Goal: Find specific page/section: Find specific page/section

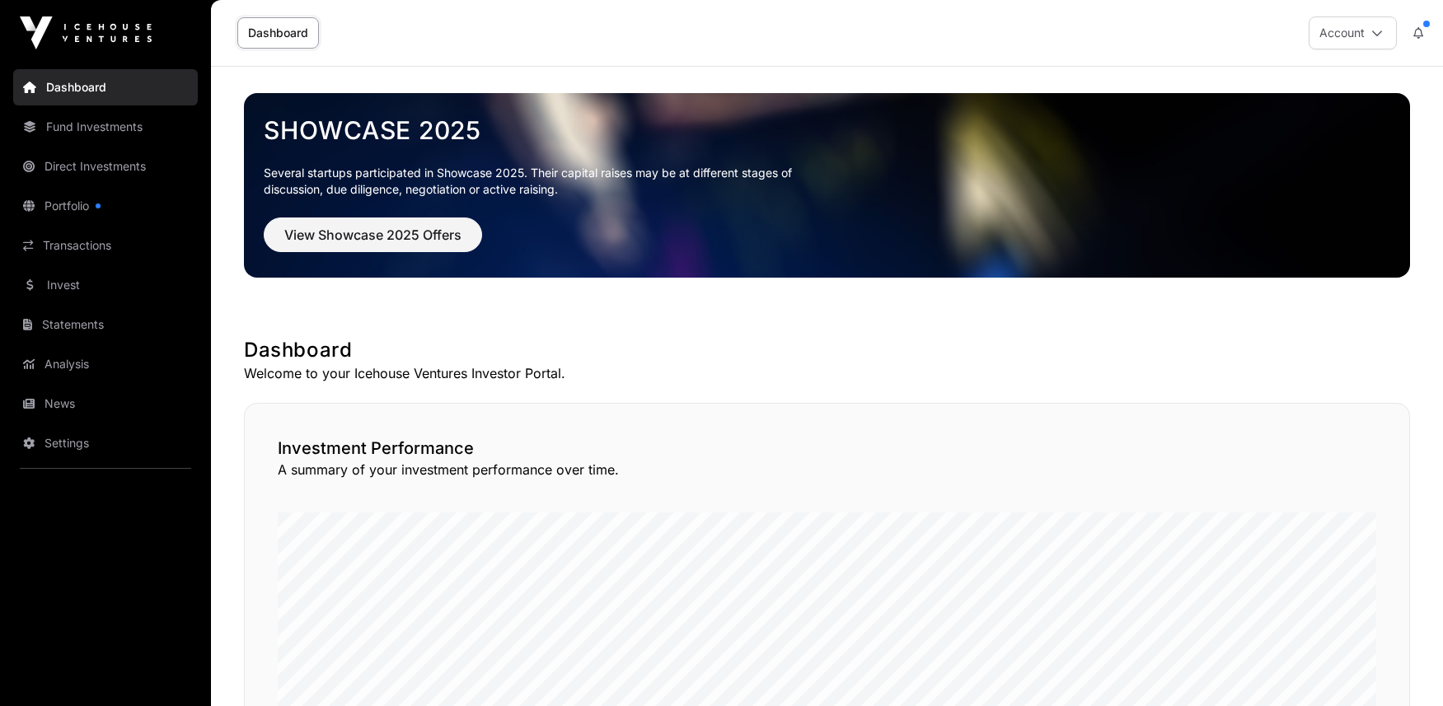
click at [73, 165] on link "Direct Investments" at bounding box center [105, 166] width 185 height 36
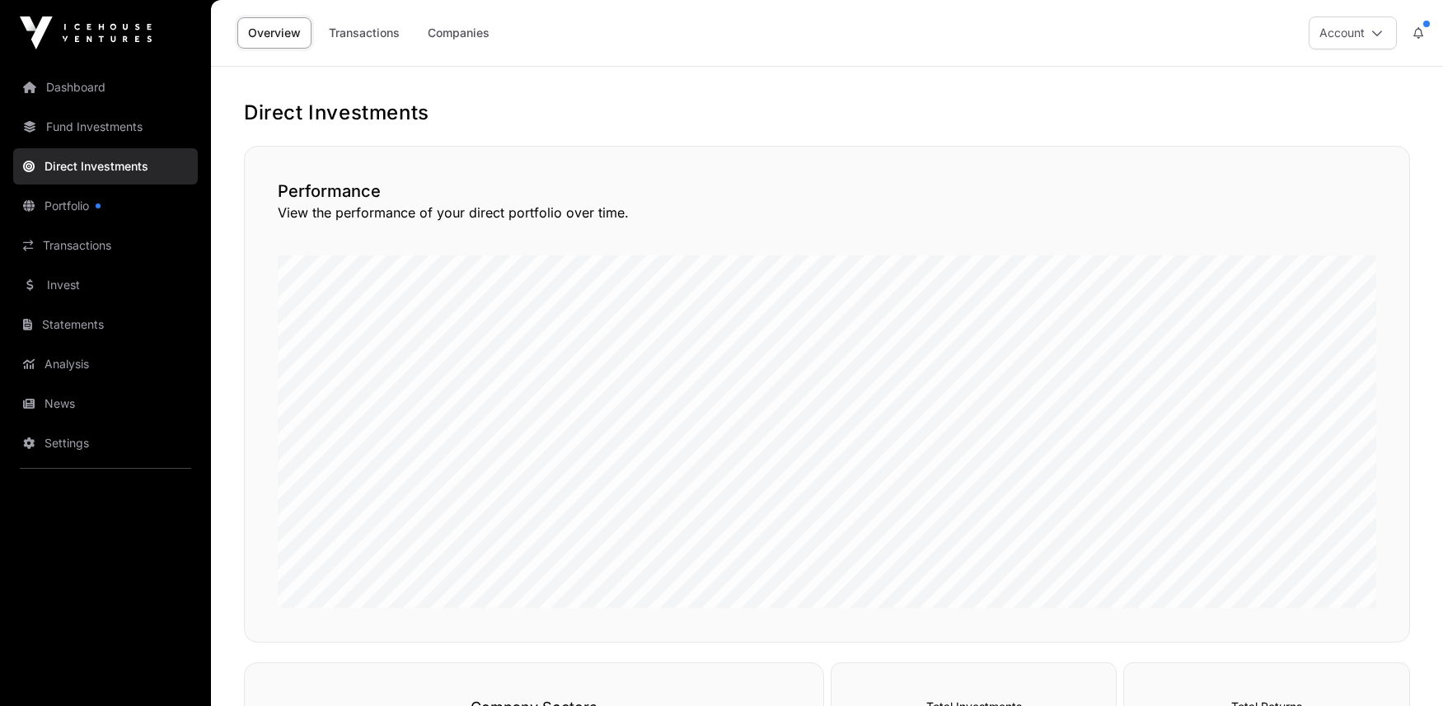
click at [64, 211] on link "Portfolio" at bounding box center [105, 206] width 185 height 36
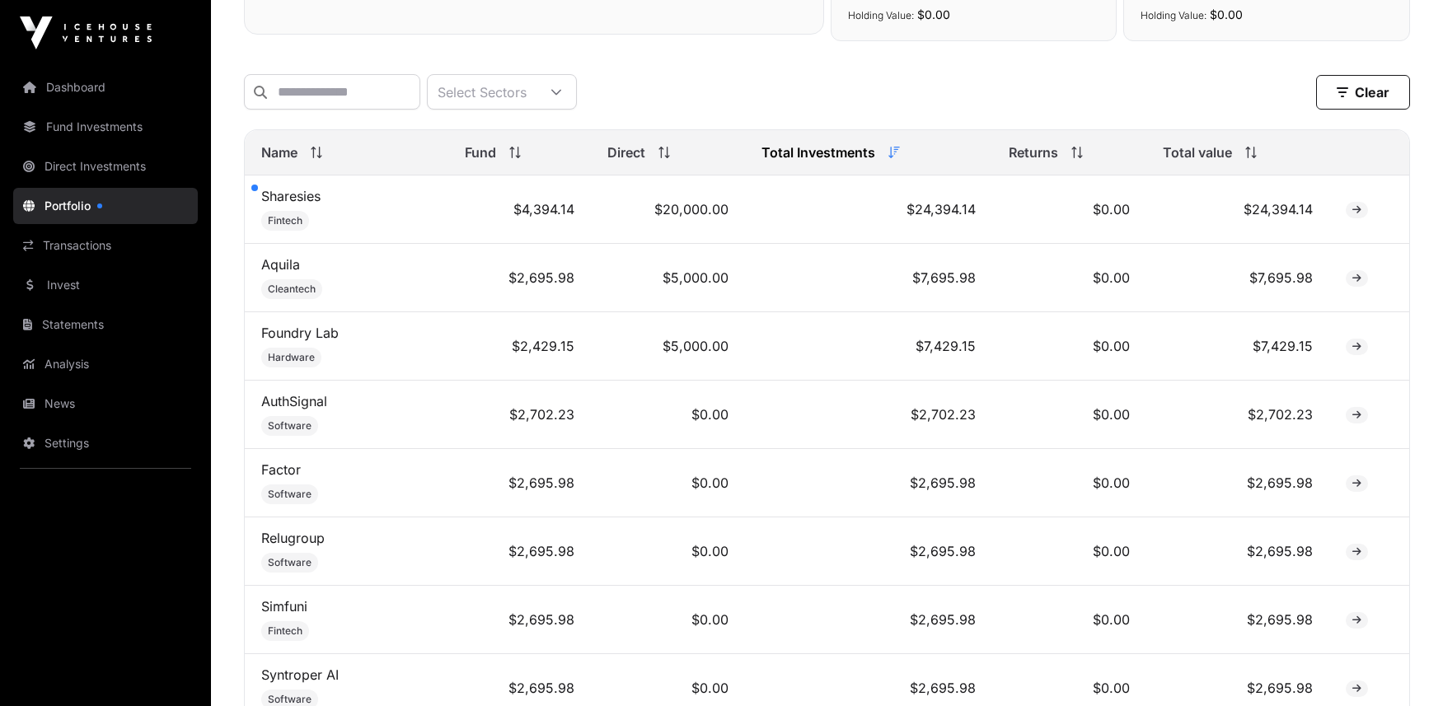
scroll to position [633, 0]
click at [1354, 213] on icon at bounding box center [1357, 211] width 9 height 10
click at [1356, 214] on icon at bounding box center [1357, 211] width 9 height 10
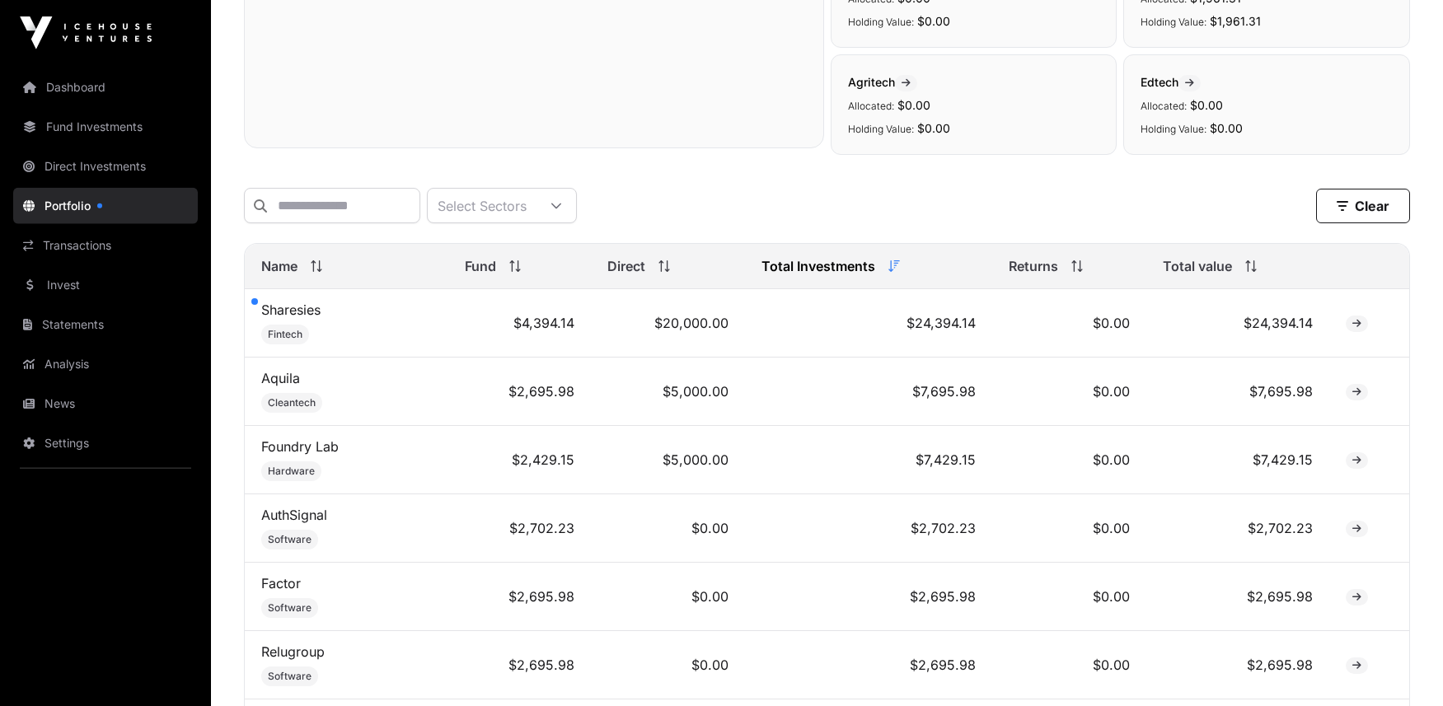
scroll to position [545, 0]
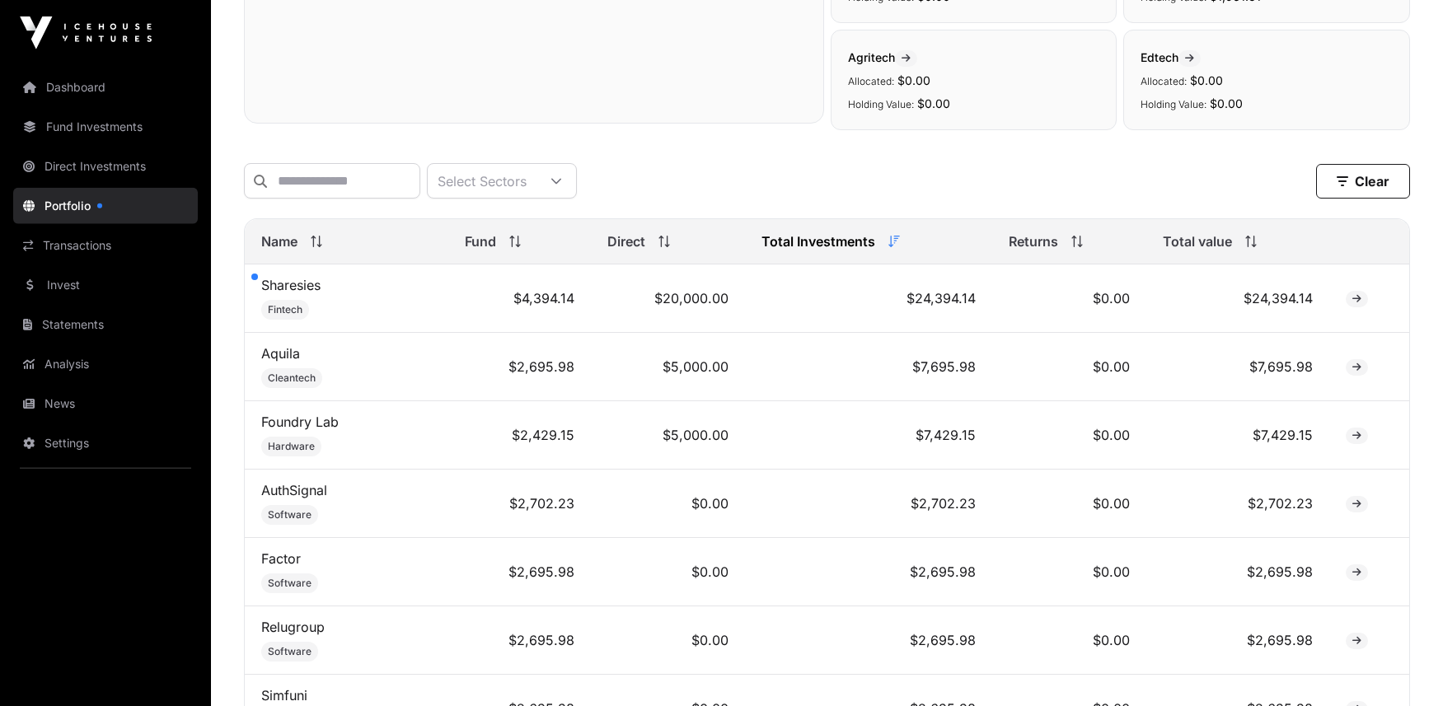
click at [889, 242] on icon at bounding box center [895, 242] width 12 height 12
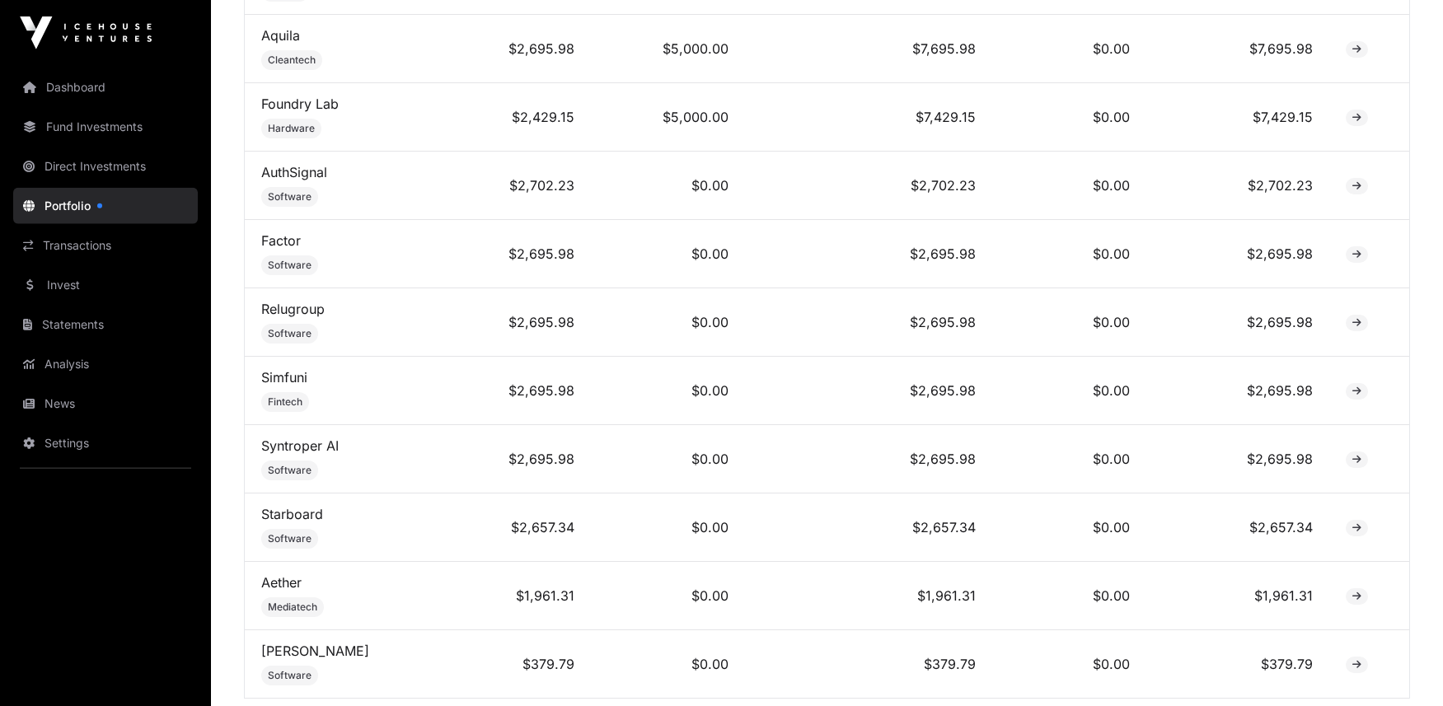
scroll to position [865, 0]
